Goal: Navigation & Orientation: Find specific page/section

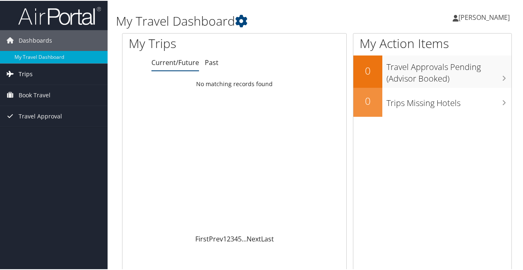
click at [26, 69] on span "Trips" at bounding box center [26, 73] width 14 height 21
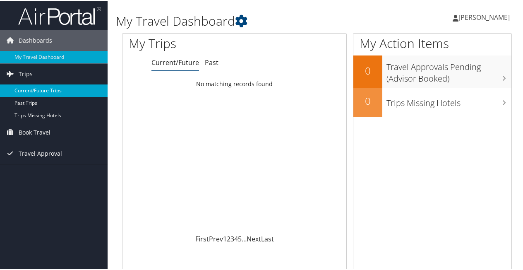
click at [35, 91] on link "Current/Future Trips" at bounding box center [53, 90] width 107 height 12
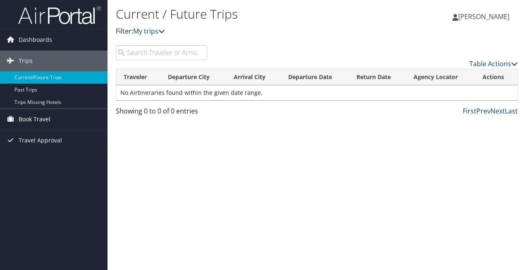
click at [29, 120] on span "Book Travel" at bounding box center [35, 119] width 32 height 21
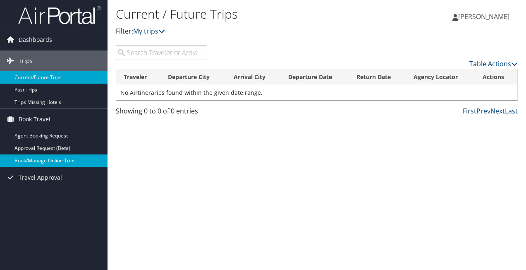
click at [31, 159] on link "Book/Manage Online Trips" at bounding box center [53, 160] width 107 height 12
